Goal: Information Seeking & Learning: Learn about a topic

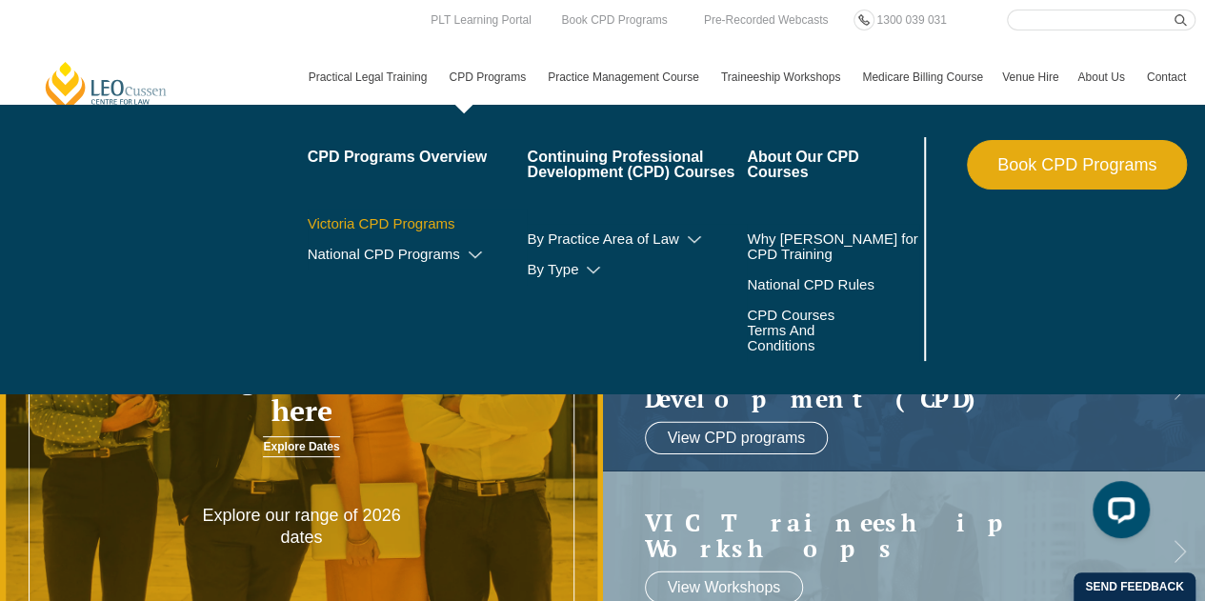
click at [432, 216] on link "Victoria CPD Programs" at bounding box center [418, 223] width 220 height 15
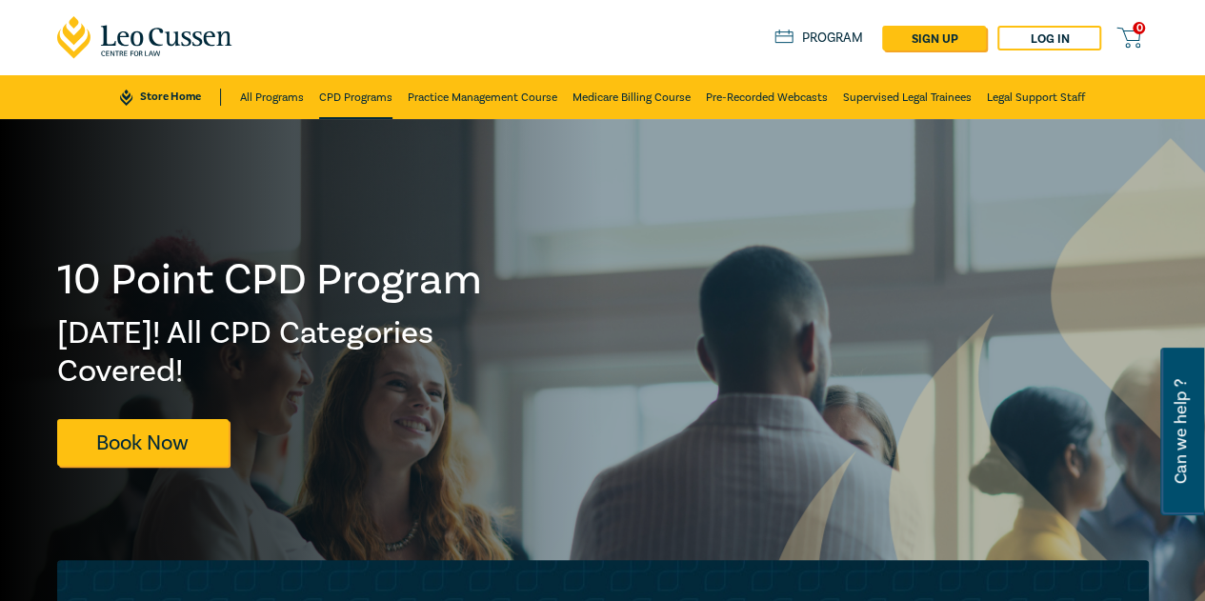
click at [347, 106] on link "CPD Programs" at bounding box center [355, 97] width 73 height 44
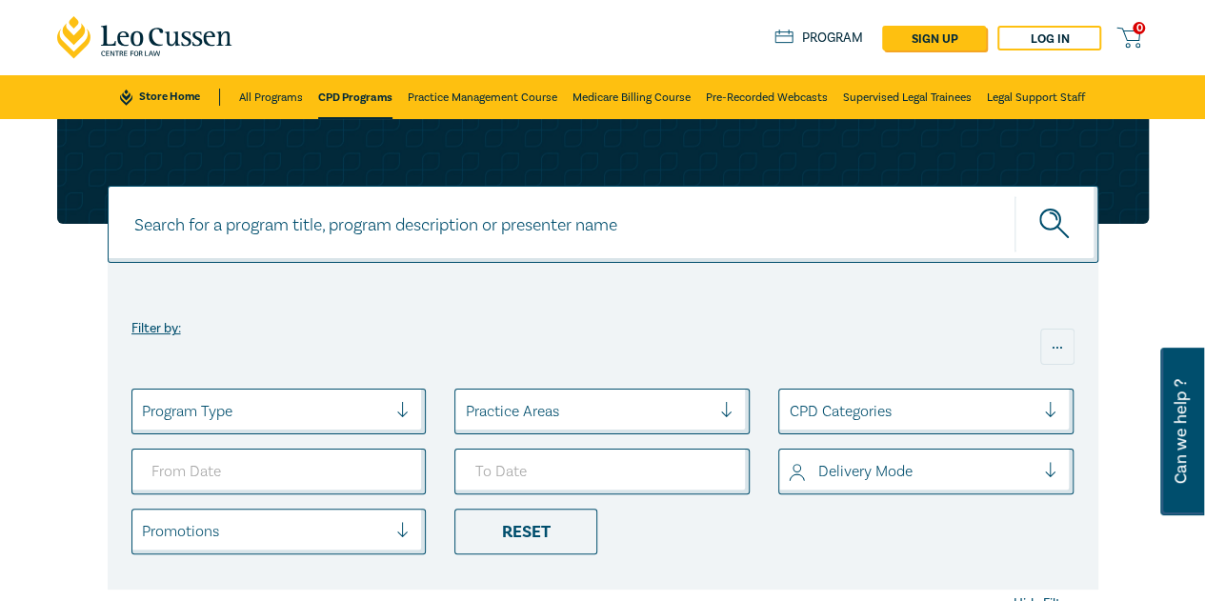
click at [269, 412] on div at bounding box center [265, 411] width 246 height 25
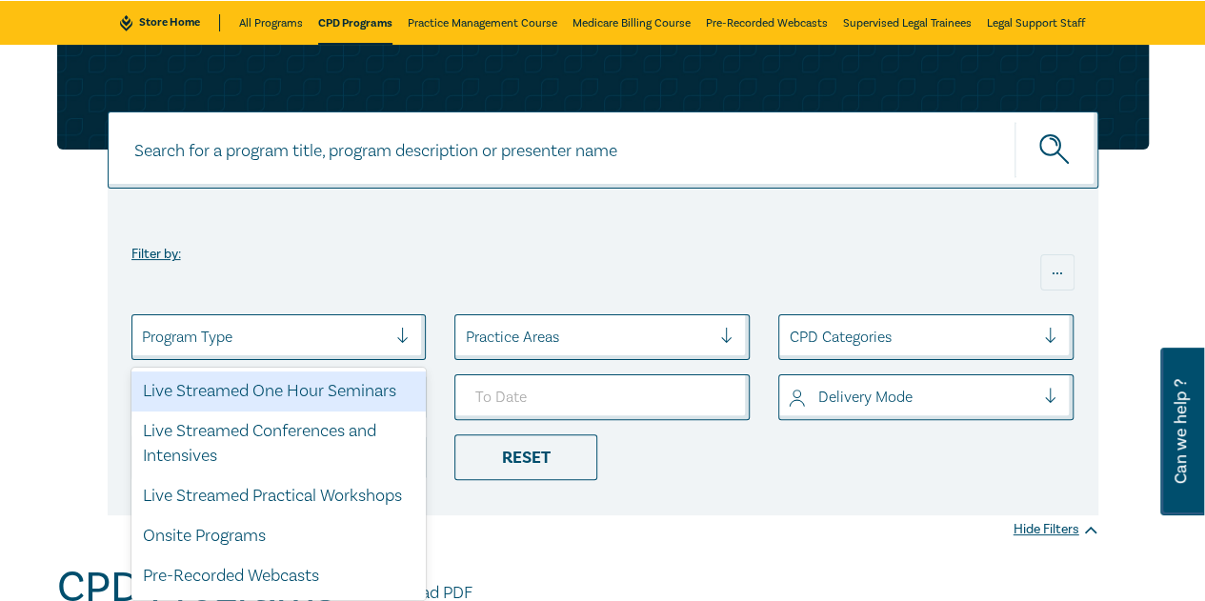
scroll to position [80, 0]
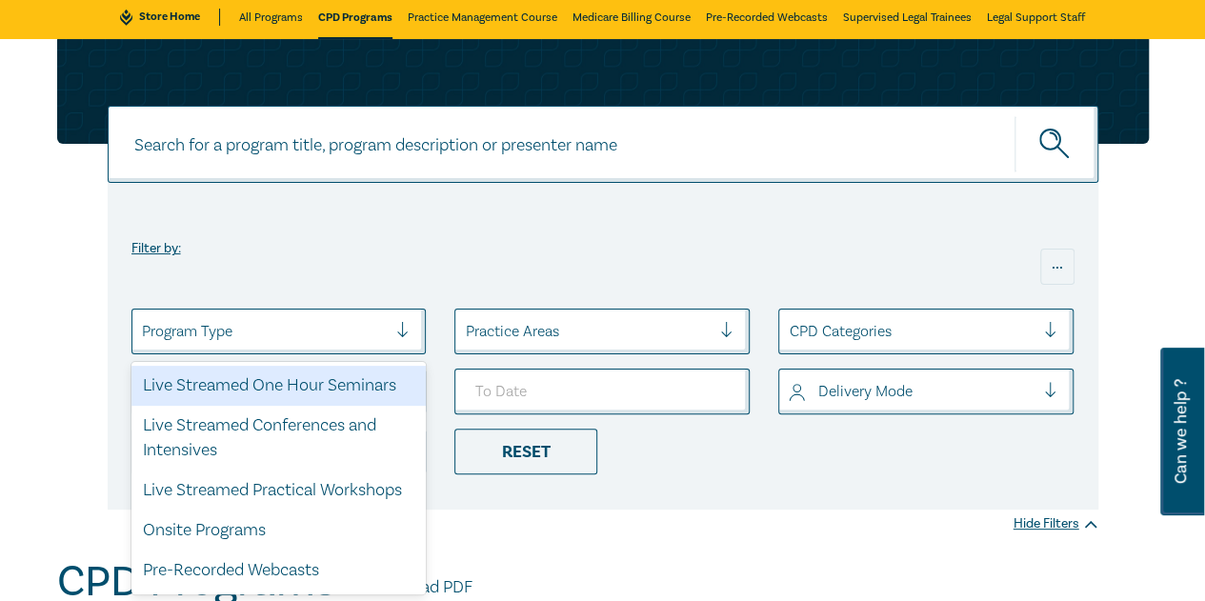
click at [330, 370] on div "Live Streamed One Hour Seminars" at bounding box center [278, 386] width 295 height 40
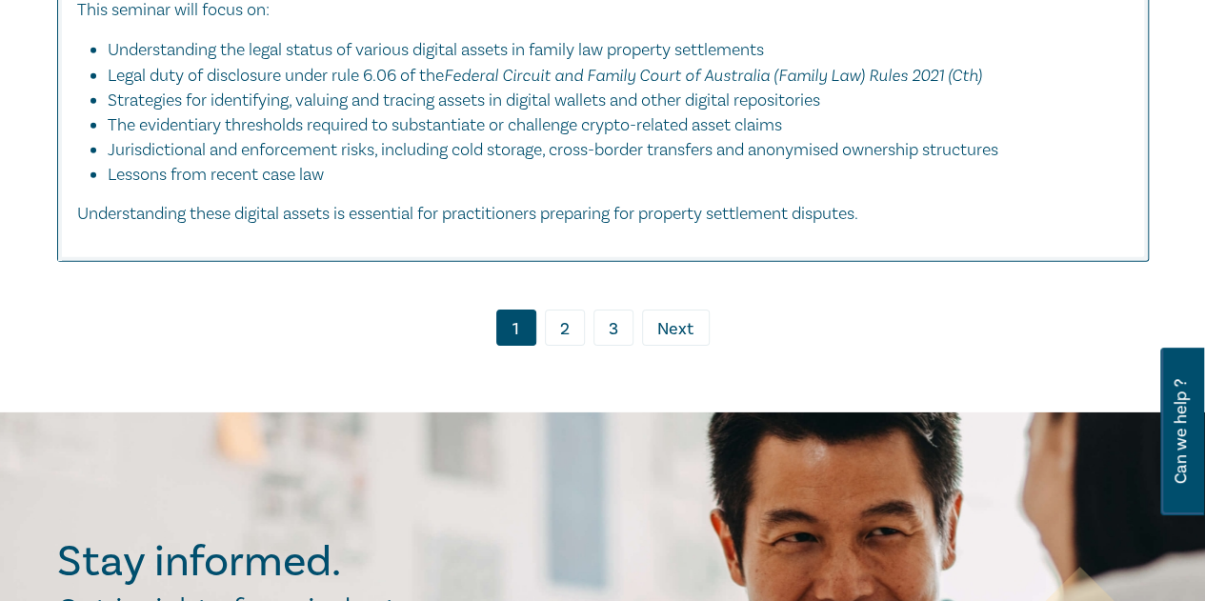
scroll to position [10380, 0]
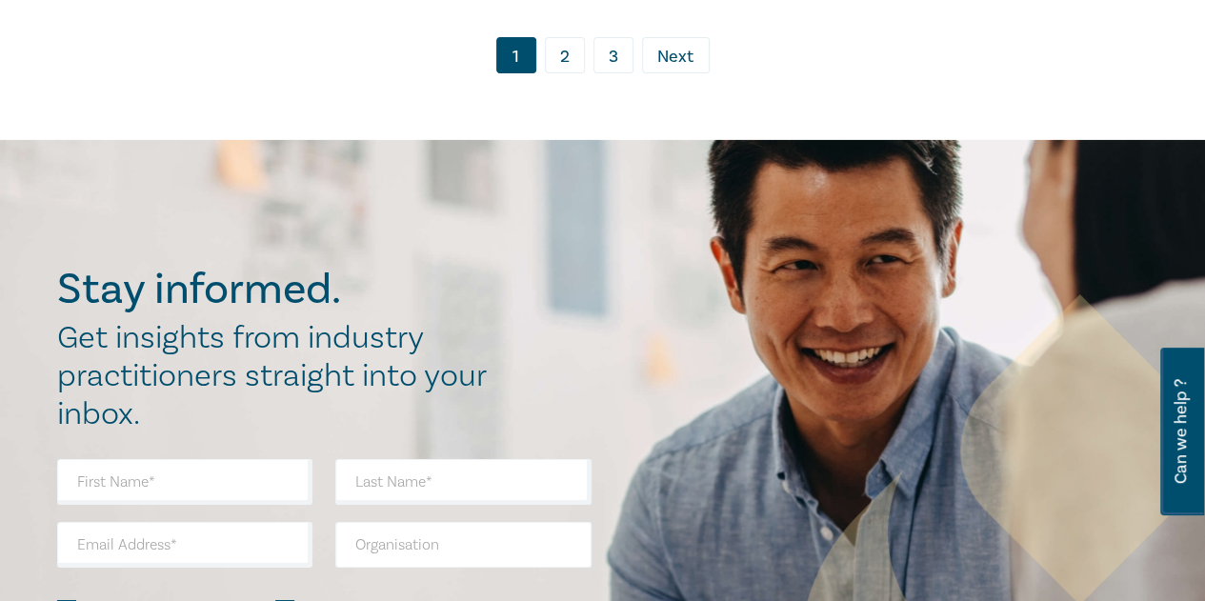
drag, startPoint x: 579, startPoint y: 126, endPoint x: 588, endPoint y: 114, distance: 14.9
click at [579, 73] on link "2" at bounding box center [565, 55] width 40 height 36
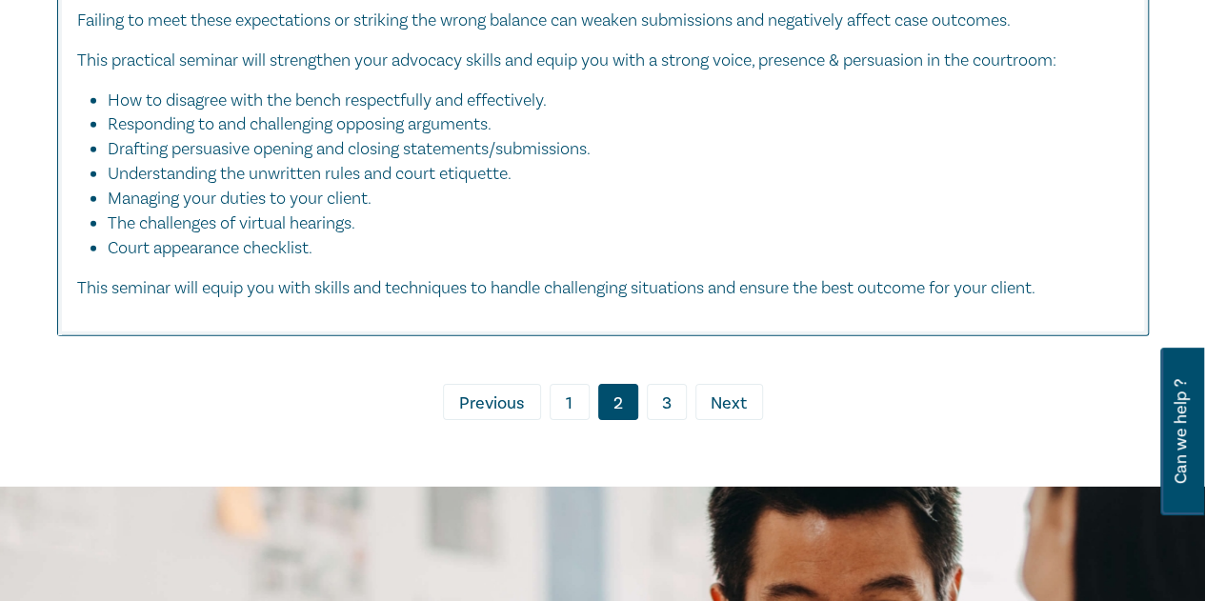
scroll to position [10094, 0]
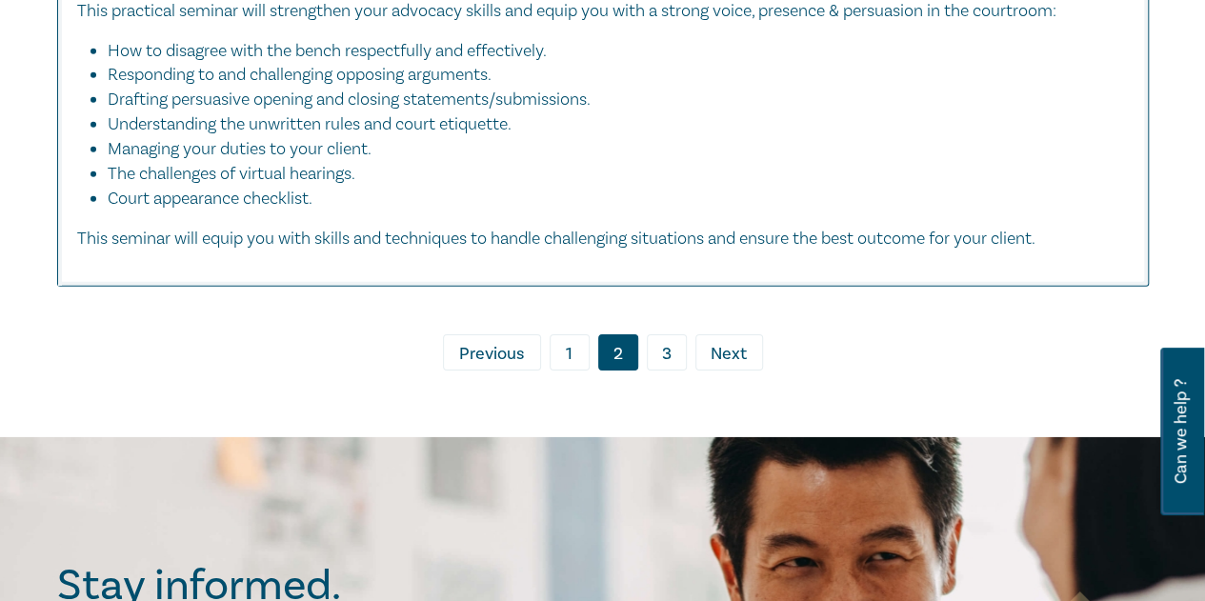
click at [674, 370] on link "3" at bounding box center [667, 352] width 40 height 36
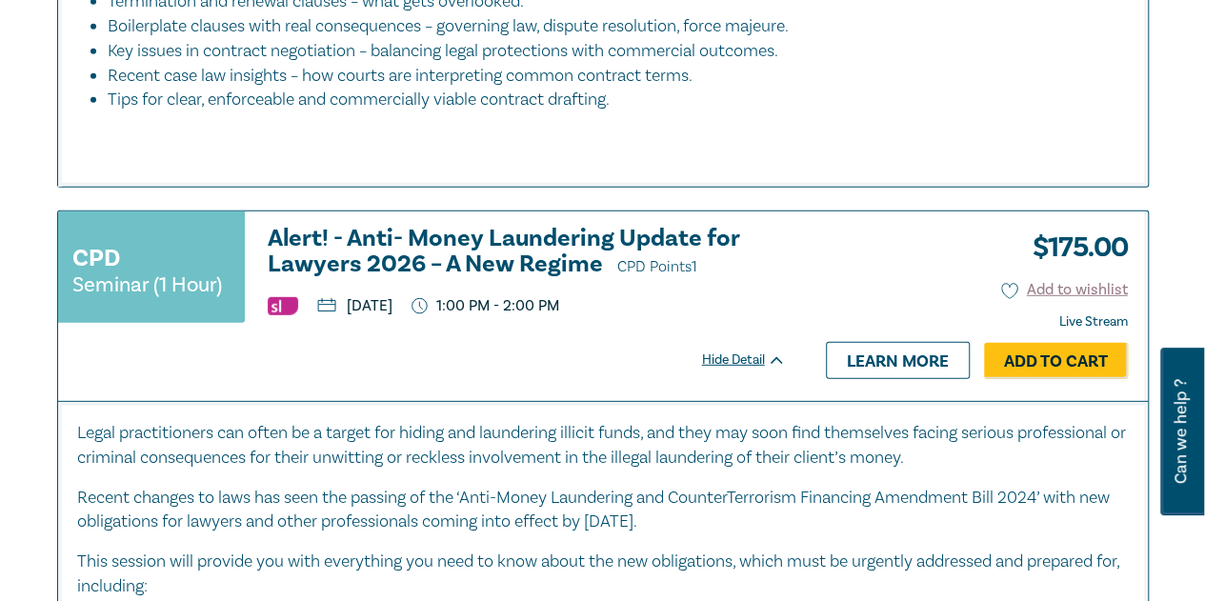
scroll to position [6380, 0]
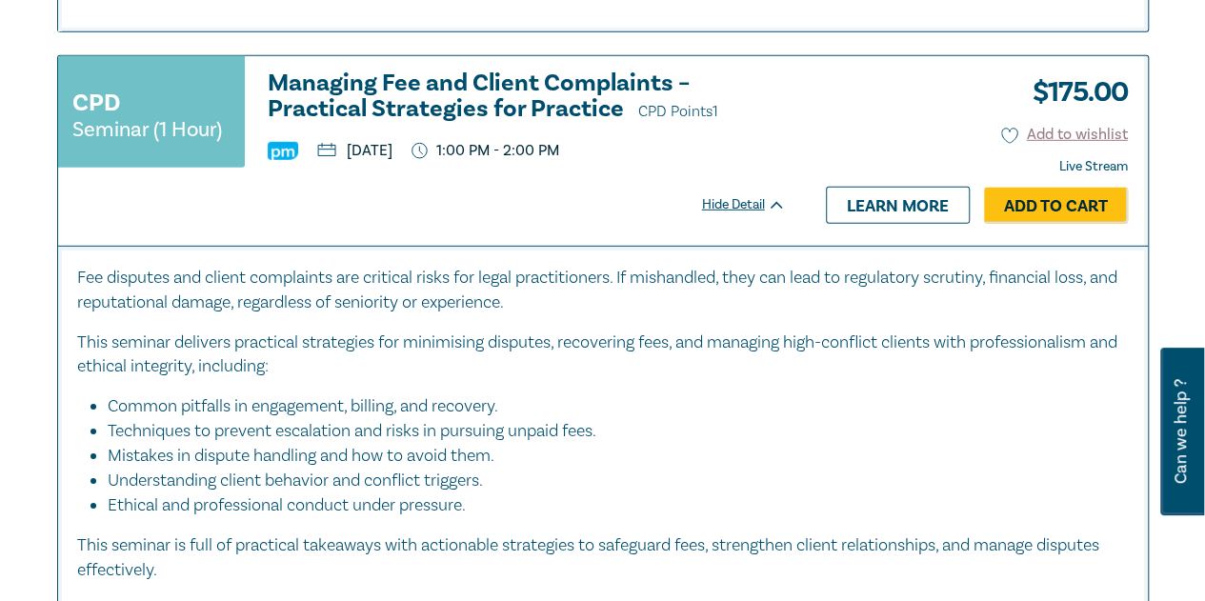
scroll to position [6380, 0]
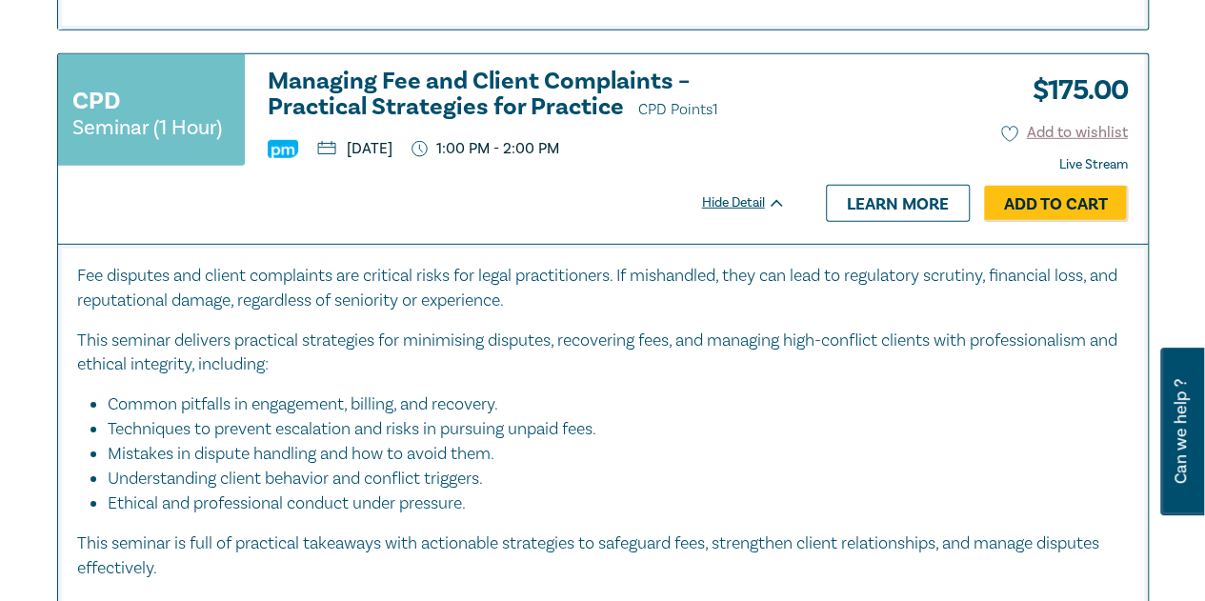
click at [497, 123] on h3 "Managing Fee and Client Complaints – Practical Strategies for Practice CPD Poin…" at bounding box center [527, 96] width 518 height 54
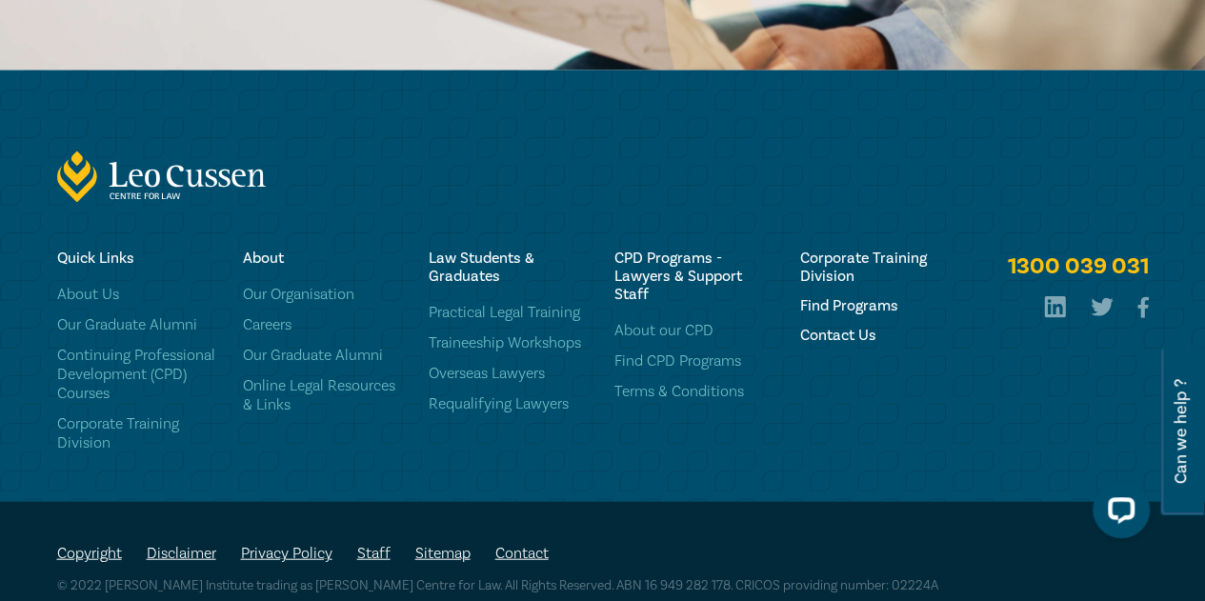
scroll to position [1976, 0]
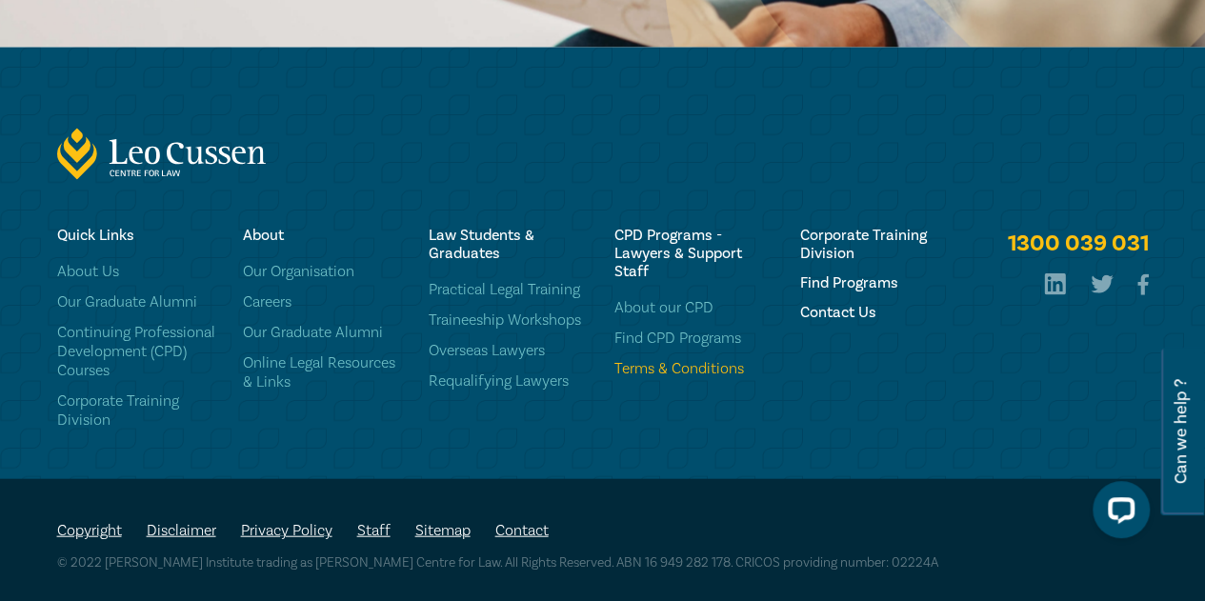
click at [686, 370] on link "Terms & Conditions" at bounding box center [695, 368] width 163 height 19
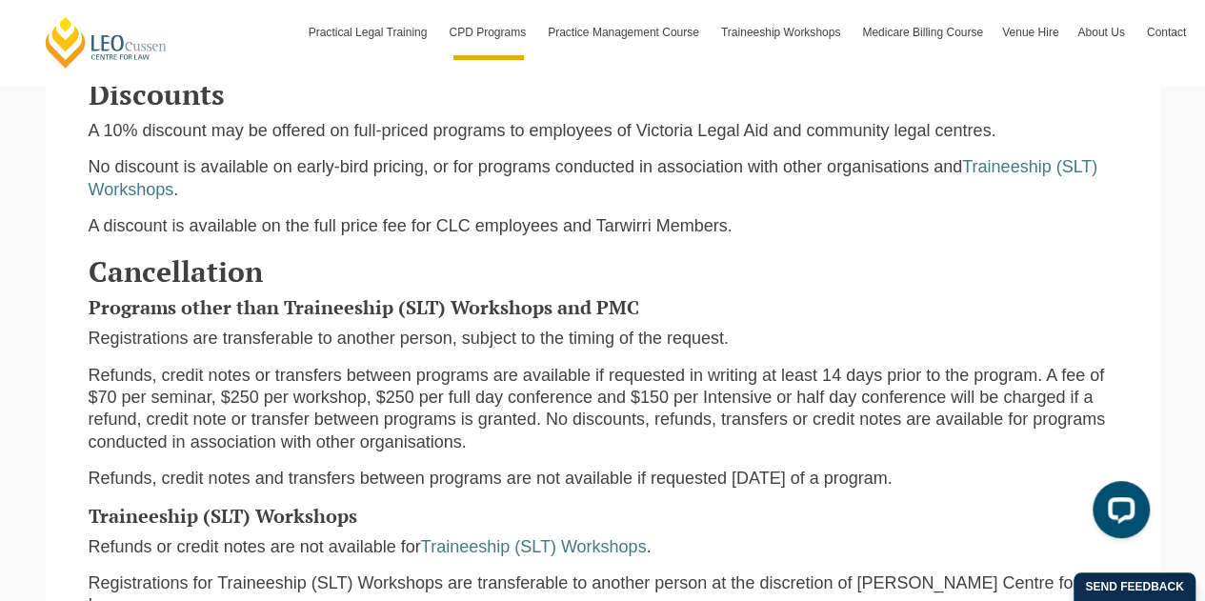
scroll to position [1333, 0]
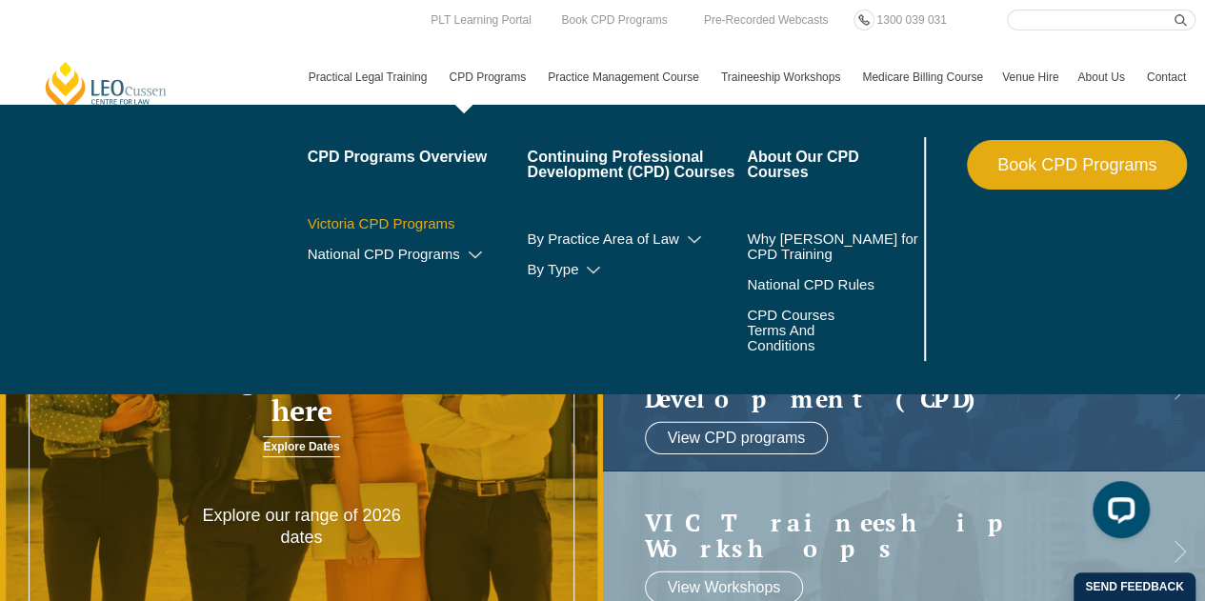
click at [427, 222] on link "Victoria CPD Programs" at bounding box center [418, 223] width 220 height 15
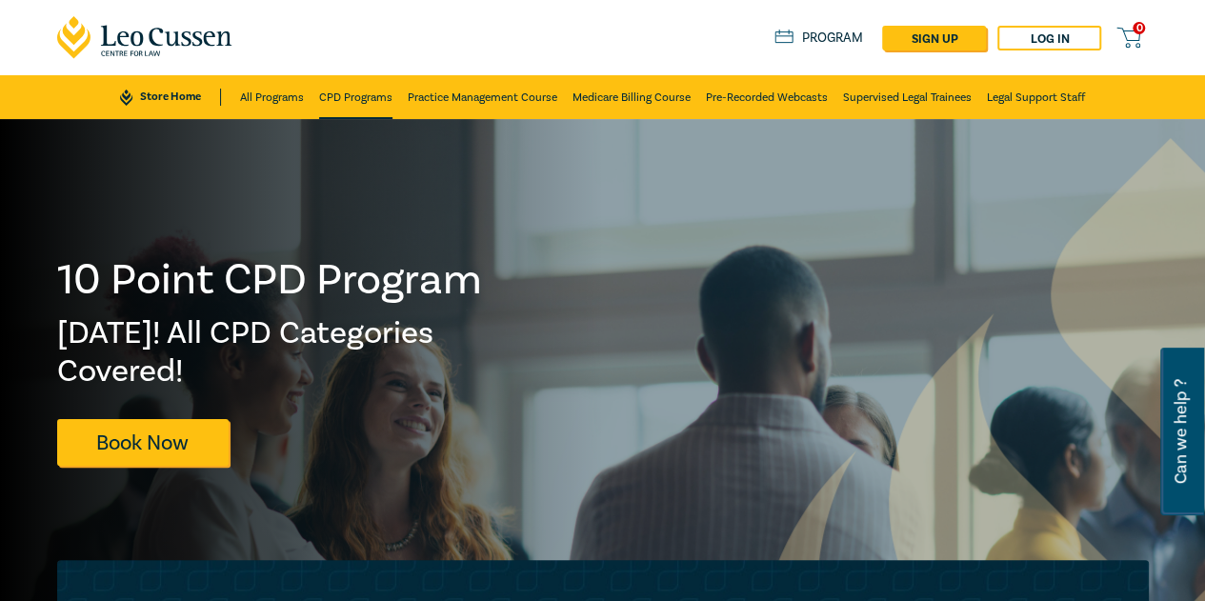
click at [379, 100] on link "CPD Programs" at bounding box center [355, 97] width 73 height 44
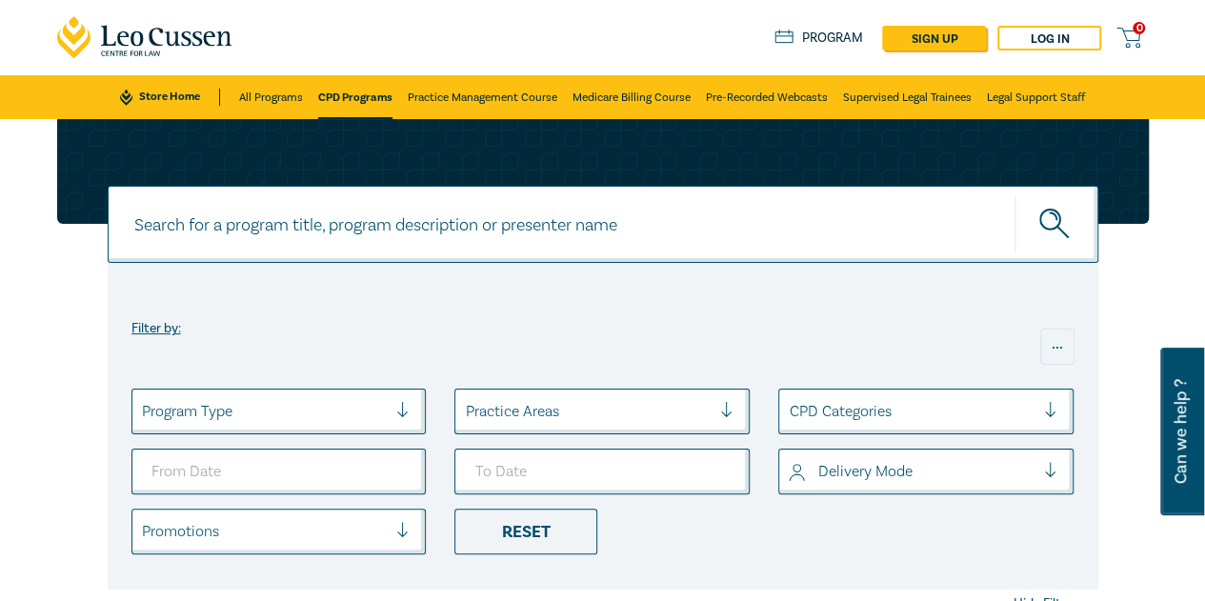
click at [316, 411] on div at bounding box center [265, 411] width 246 height 25
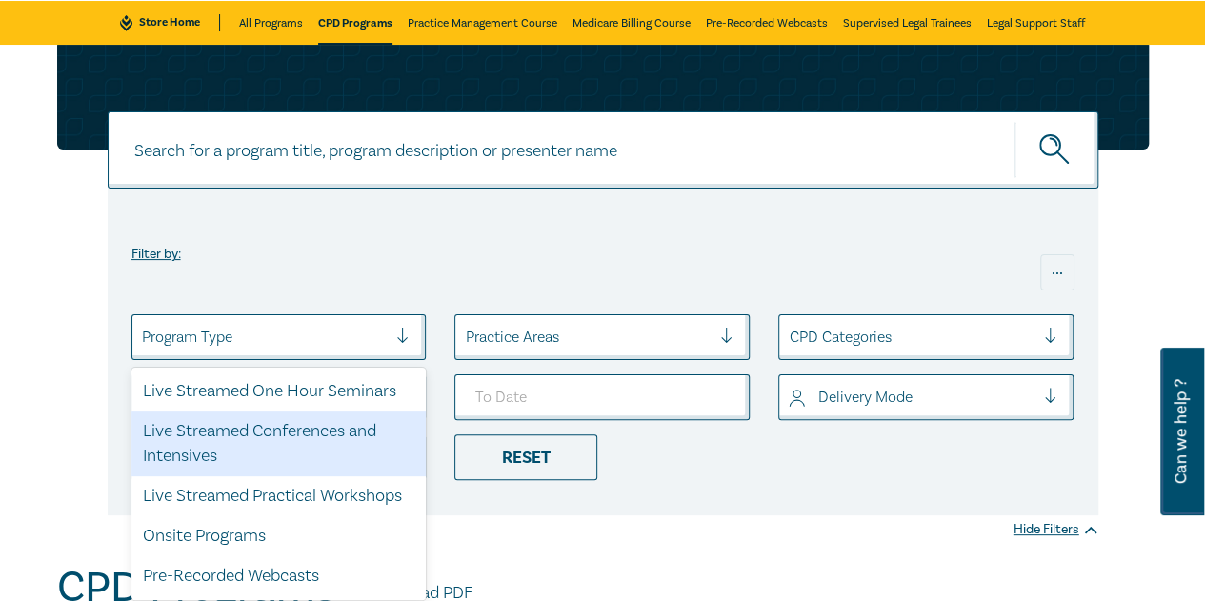
scroll to position [80, 0]
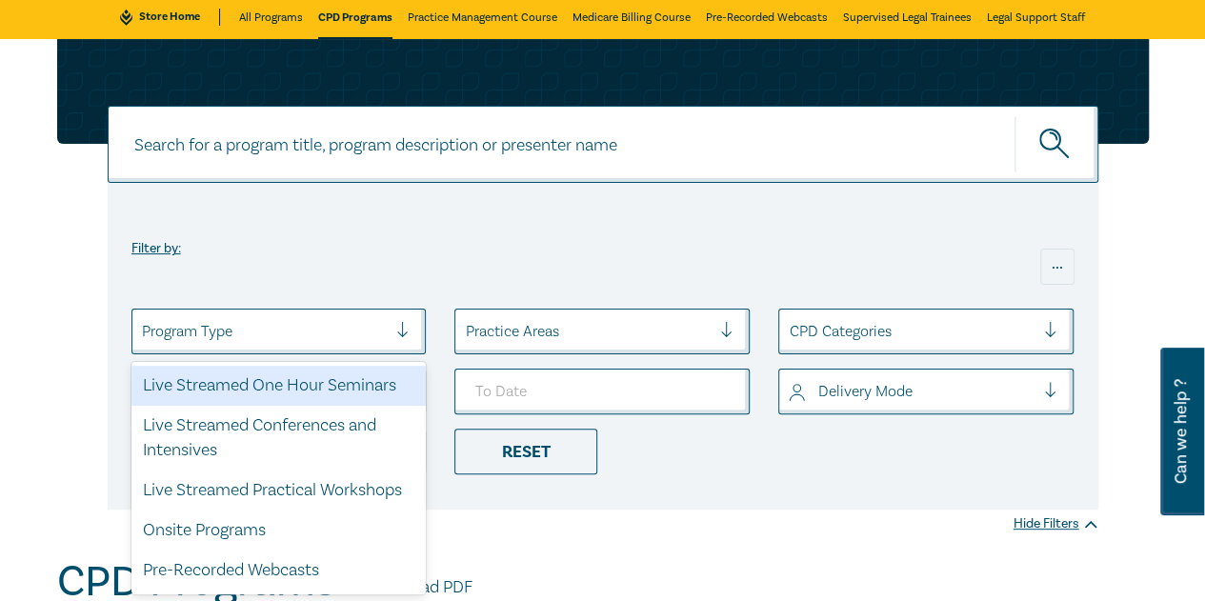
click at [307, 389] on div "Live Streamed One Hour Seminars" at bounding box center [278, 386] width 295 height 40
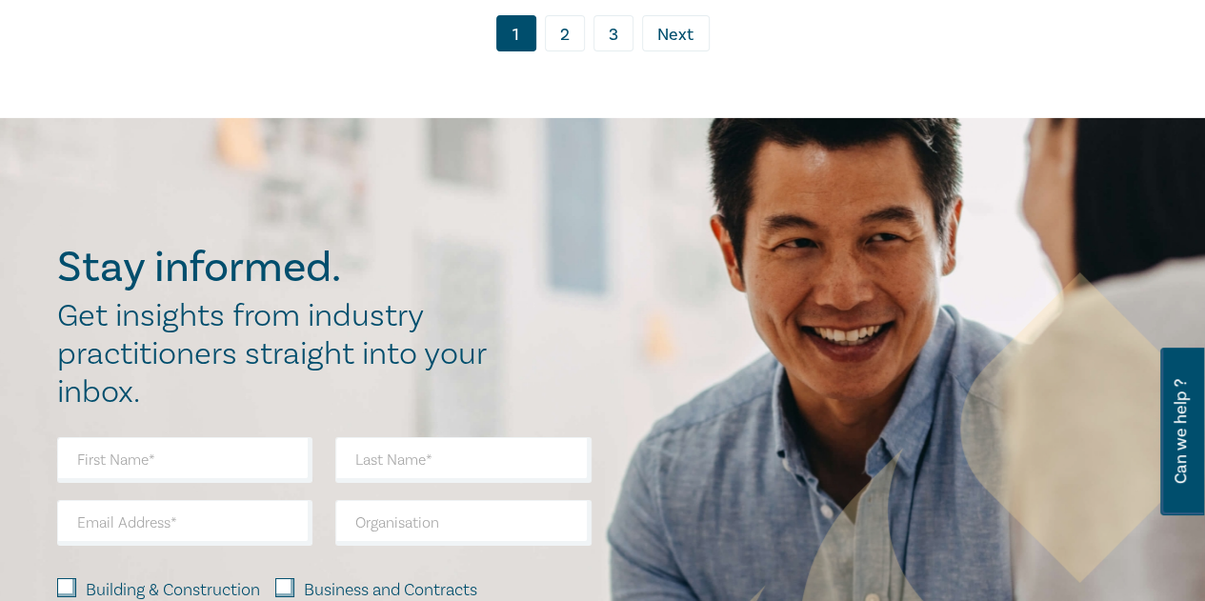
scroll to position [10082, 0]
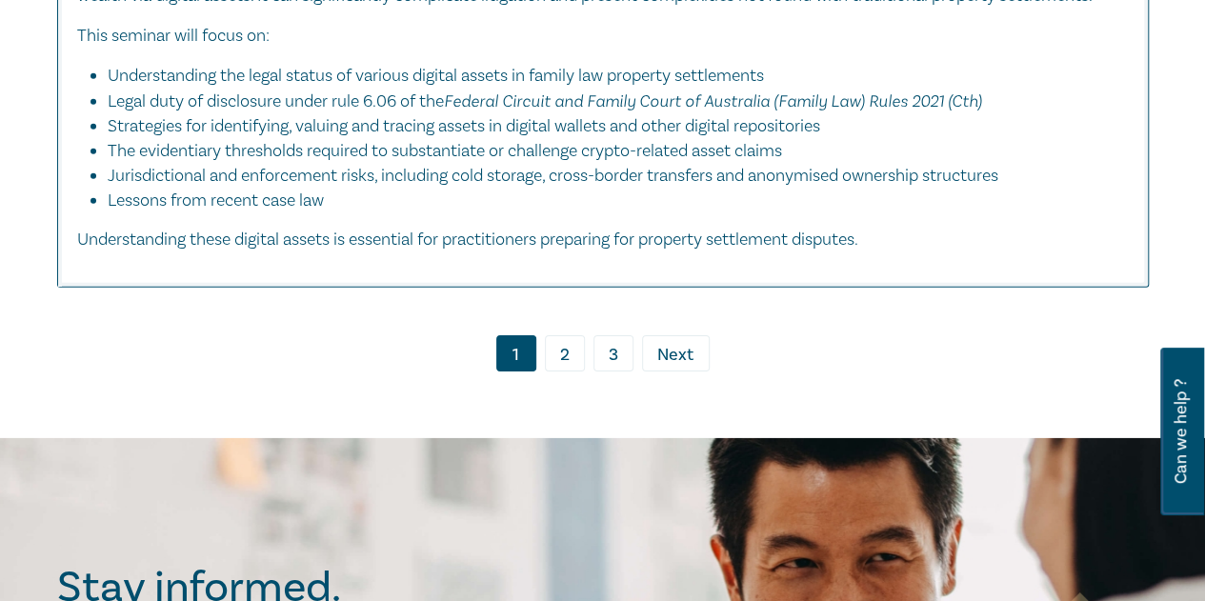
click at [633, 371] on ul "1 2 3 › Next" at bounding box center [602, 353] width 1091 height 36
click at [625, 371] on link "3" at bounding box center [613, 353] width 40 height 36
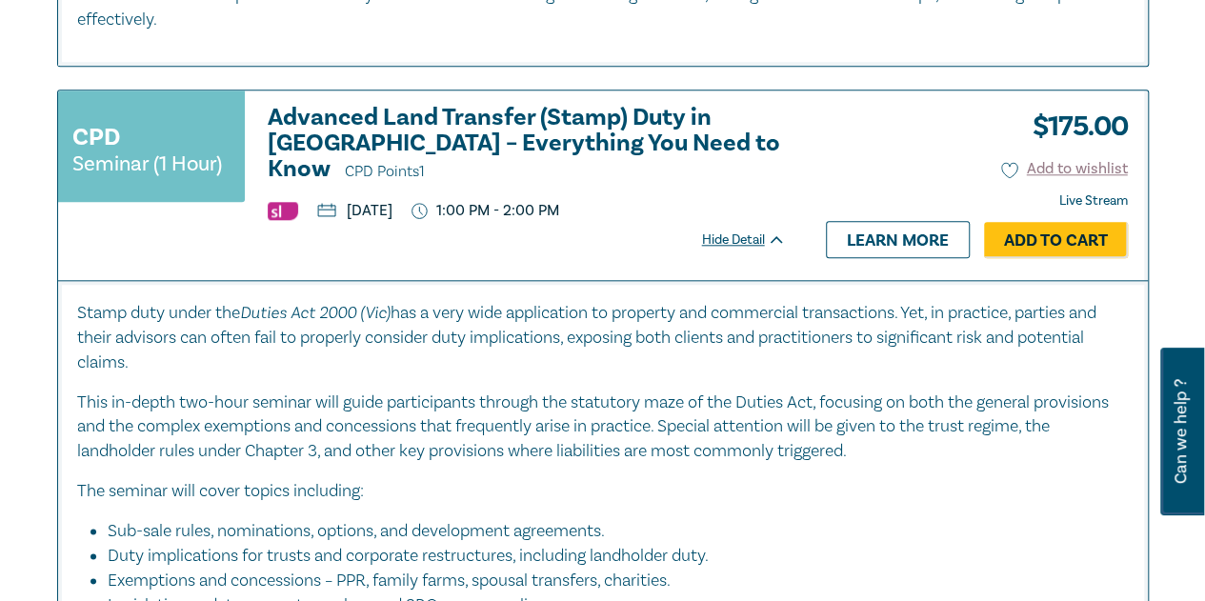
scroll to position [8123, 0]
